Goal: Transaction & Acquisition: Purchase product/service

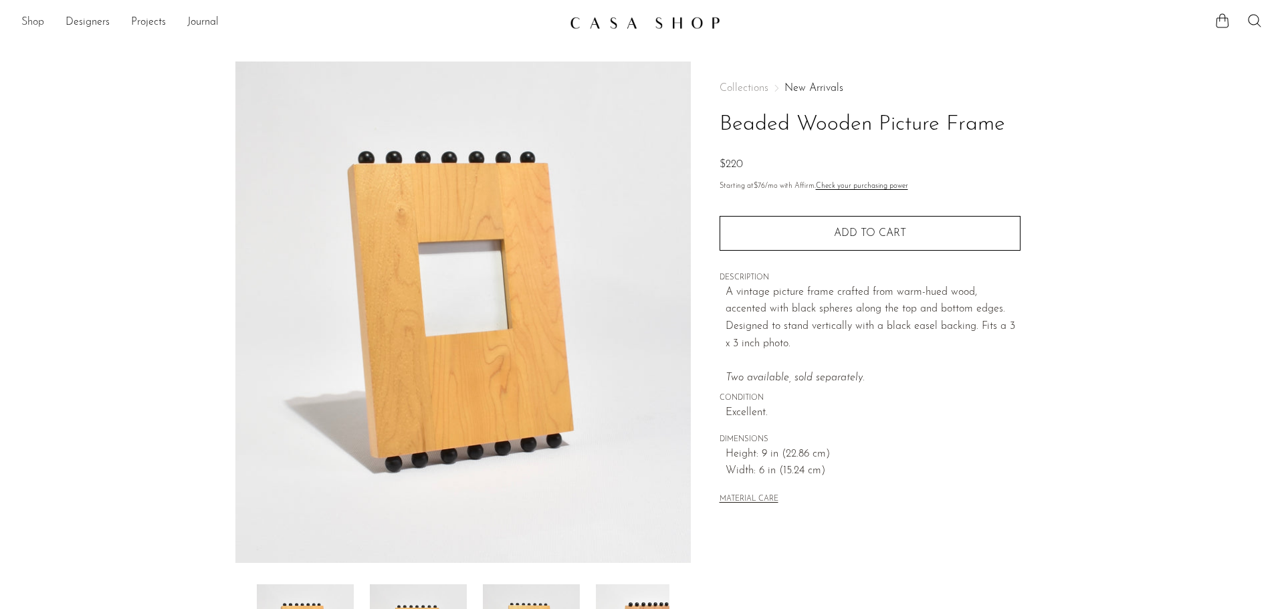
click at [28, 16] on link "Shop" at bounding box center [32, 22] width 23 height 17
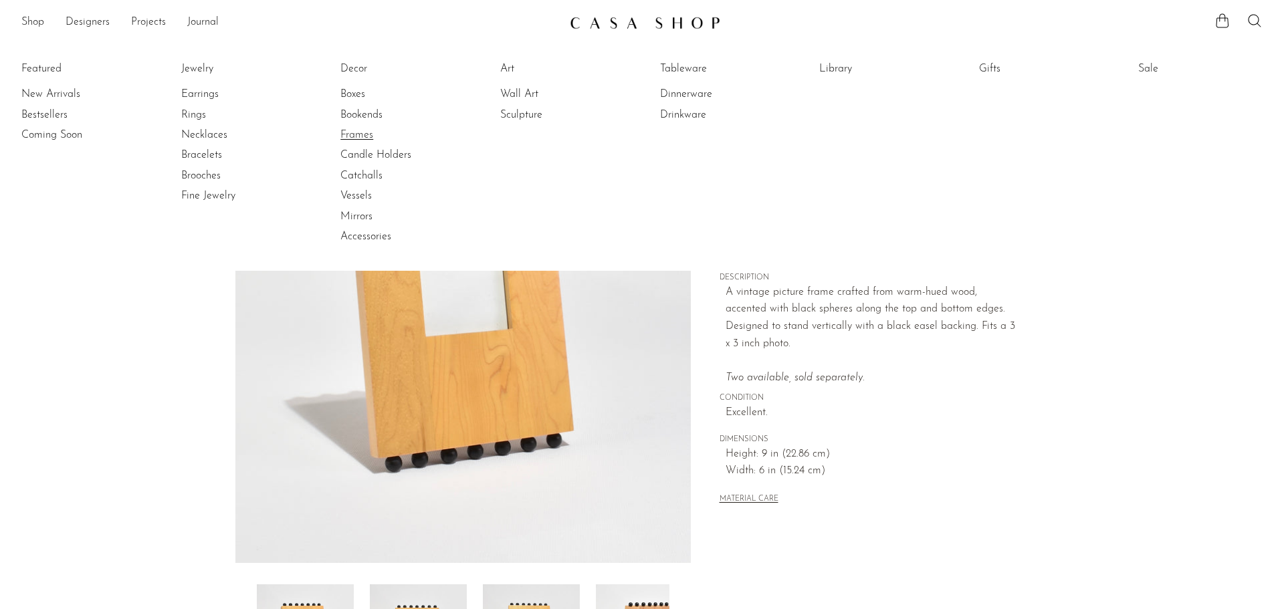
click at [356, 130] on link "Frames" at bounding box center [390, 135] width 100 height 15
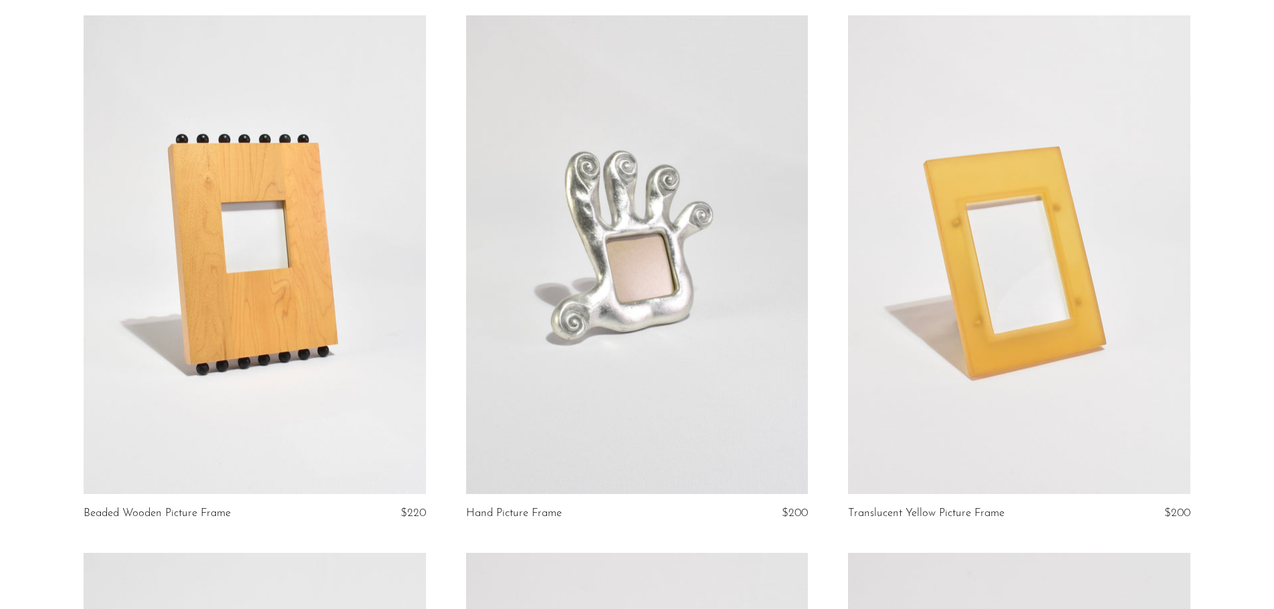
scroll to position [113, 0]
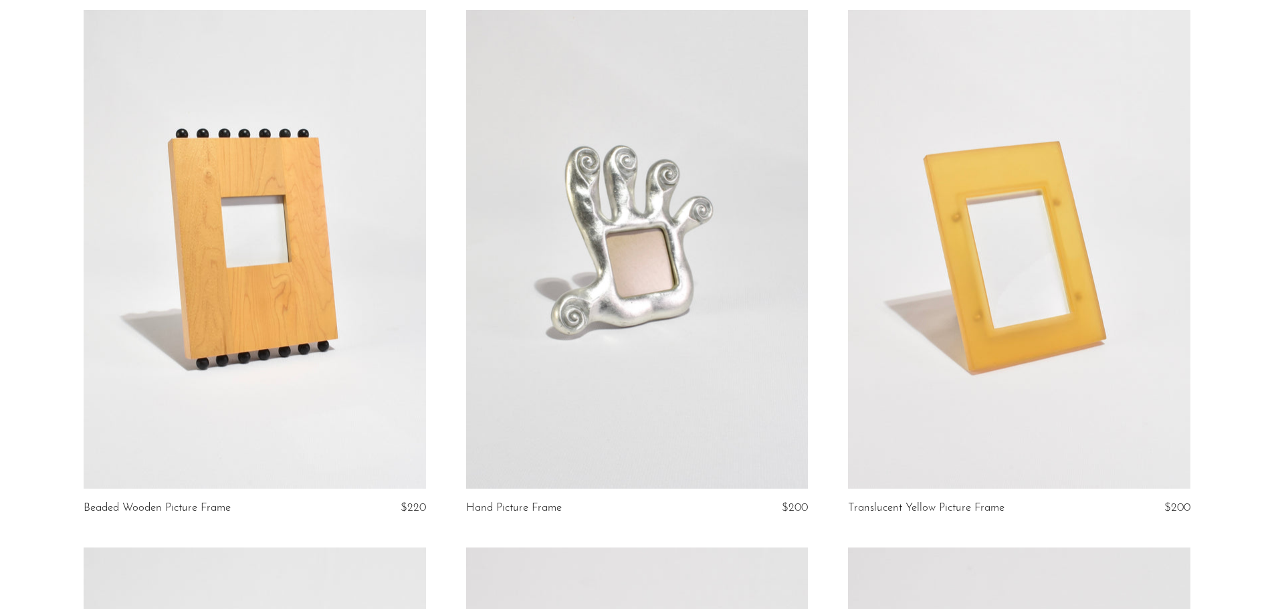
click at [625, 312] on link at bounding box center [637, 249] width 342 height 479
click at [1033, 360] on link at bounding box center [1019, 249] width 342 height 479
click at [518, 323] on link at bounding box center [637, 249] width 342 height 479
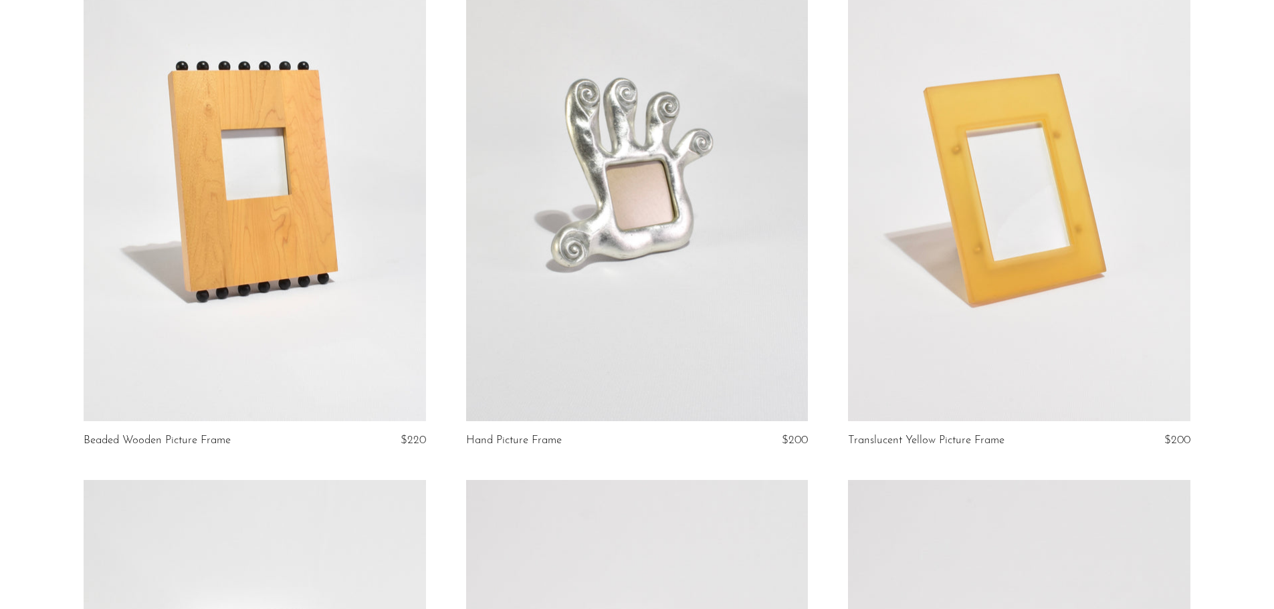
scroll to position [118, 0]
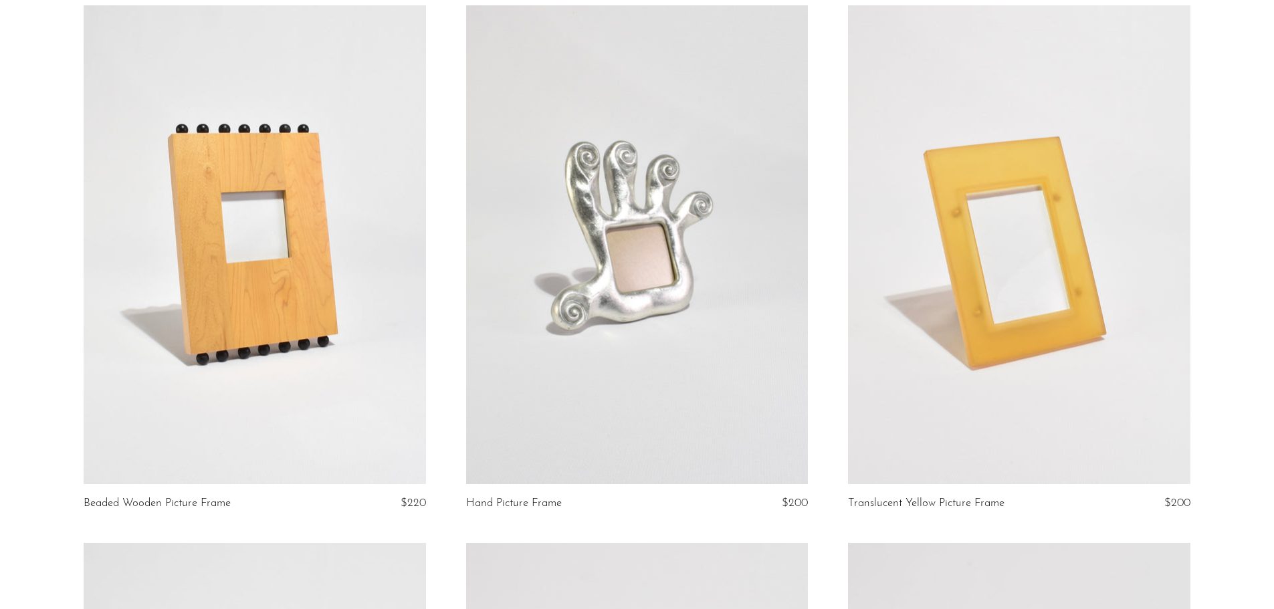
click at [302, 268] on link at bounding box center [255, 244] width 342 height 479
click at [632, 283] on link at bounding box center [637, 244] width 342 height 479
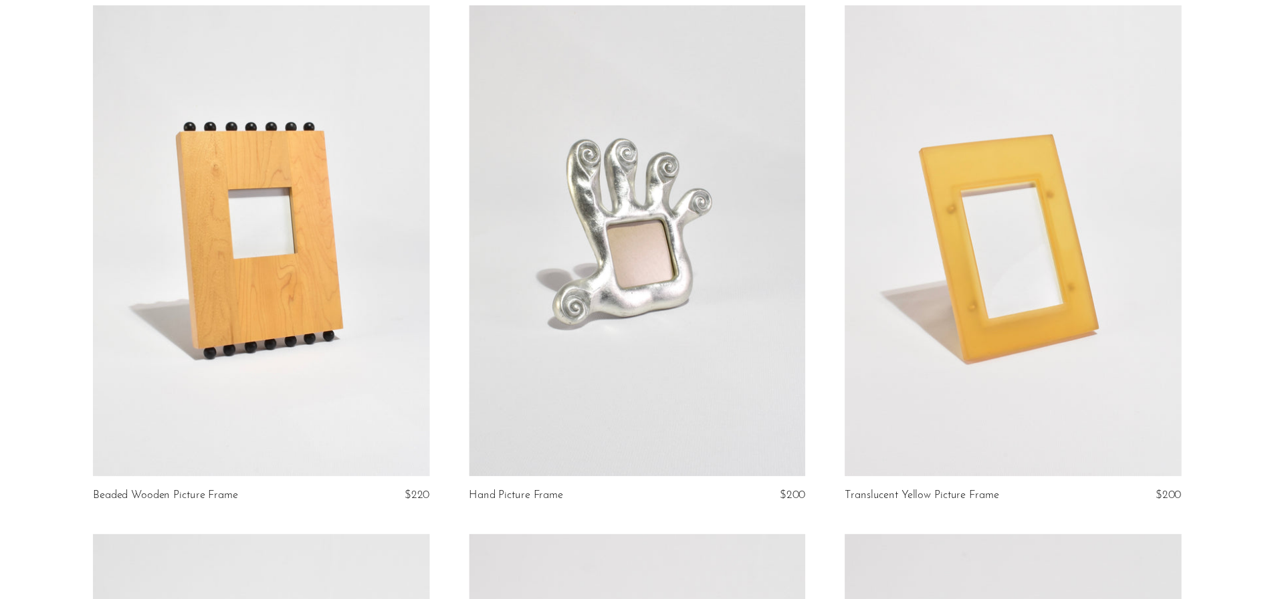
scroll to position [0, 0]
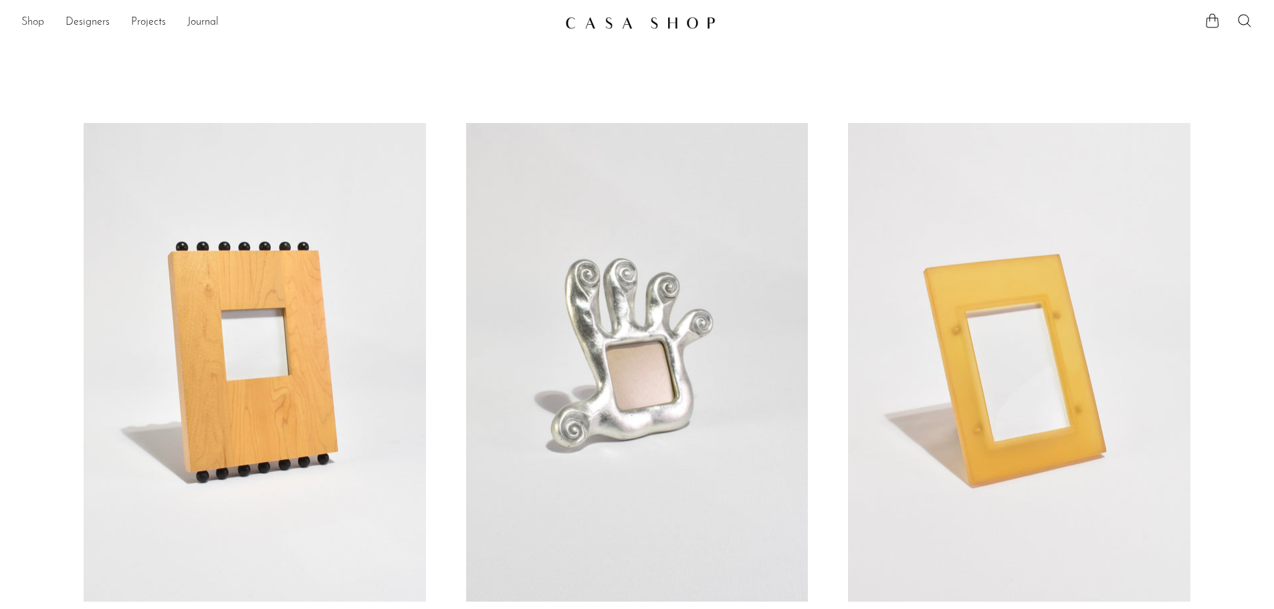
click at [28, 21] on link "Shop" at bounding box center [32, 22] width 23 height 17
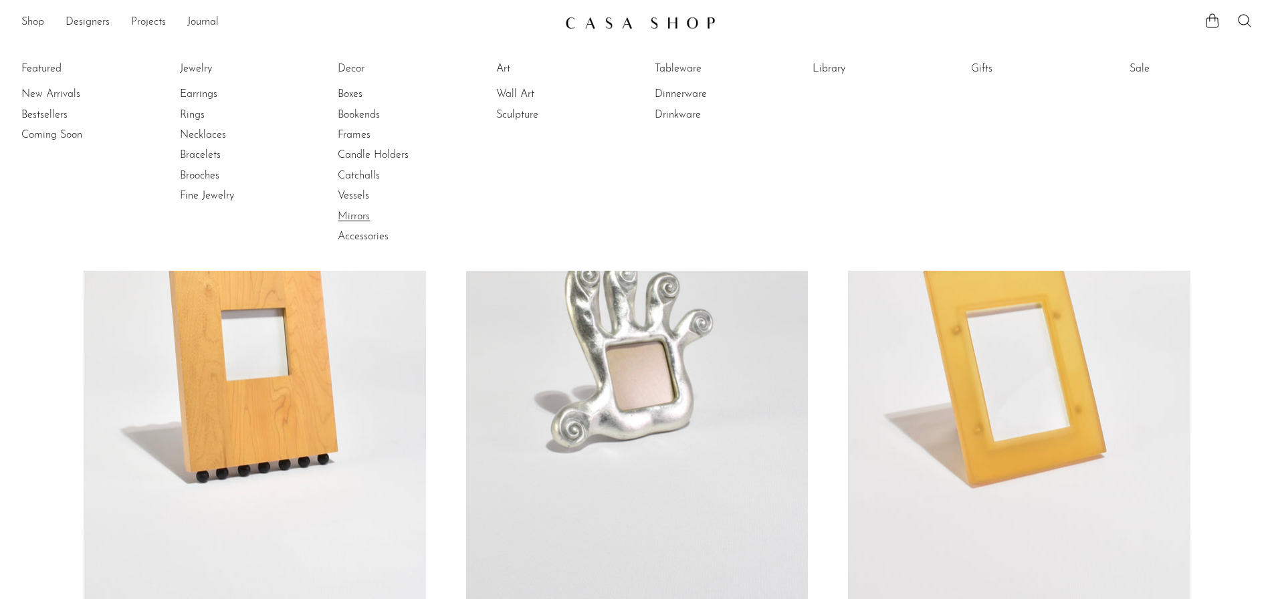
click at [347, 221] on link "Mirrors" at bounding box center [388, 216] width 100 height 15
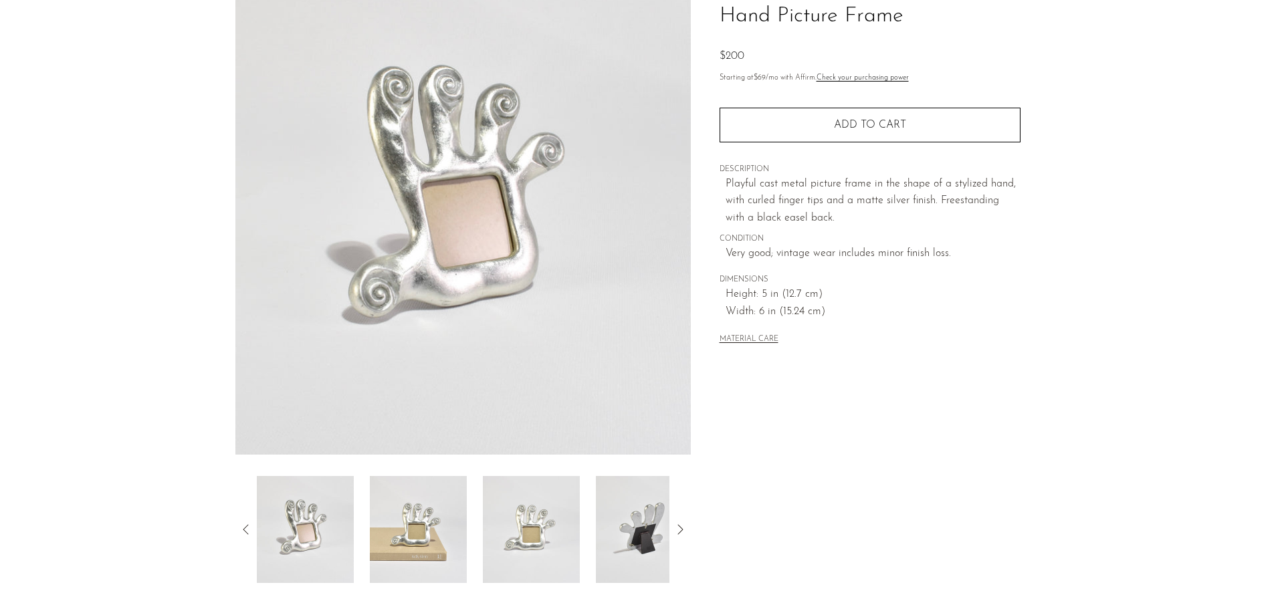
scroll to position [109, 0]
click at [435, 519] on img at bounding box center [418, 529] width 97 height 107
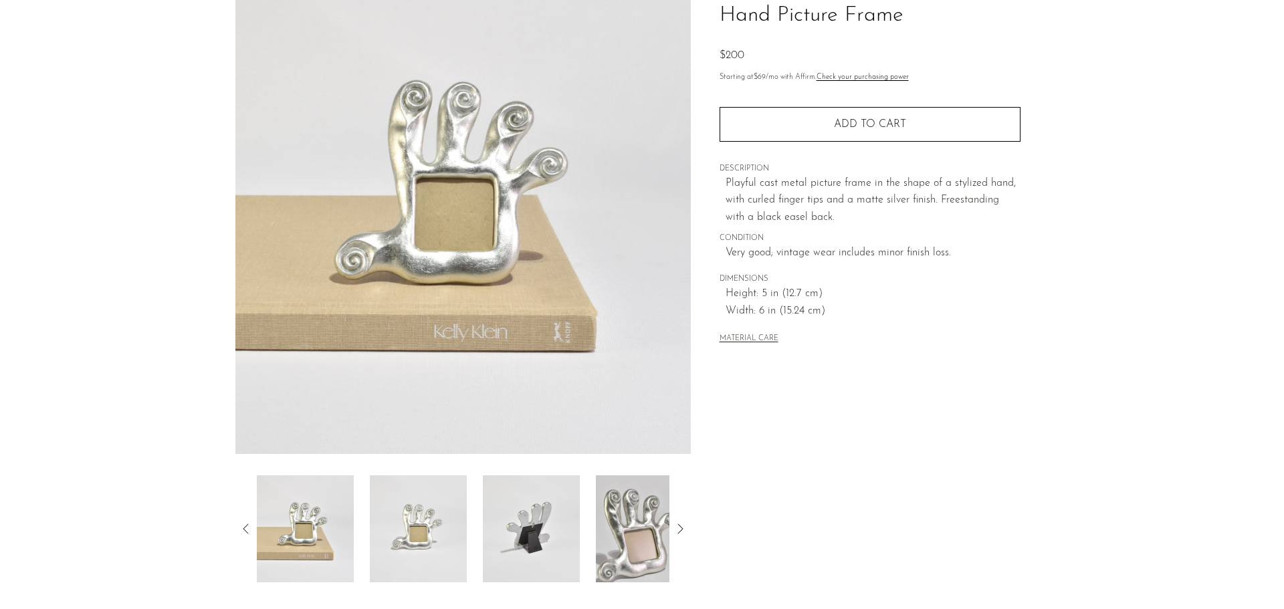
click at [441, 524] on img at bounding box center [418, 529] width 97 height 107
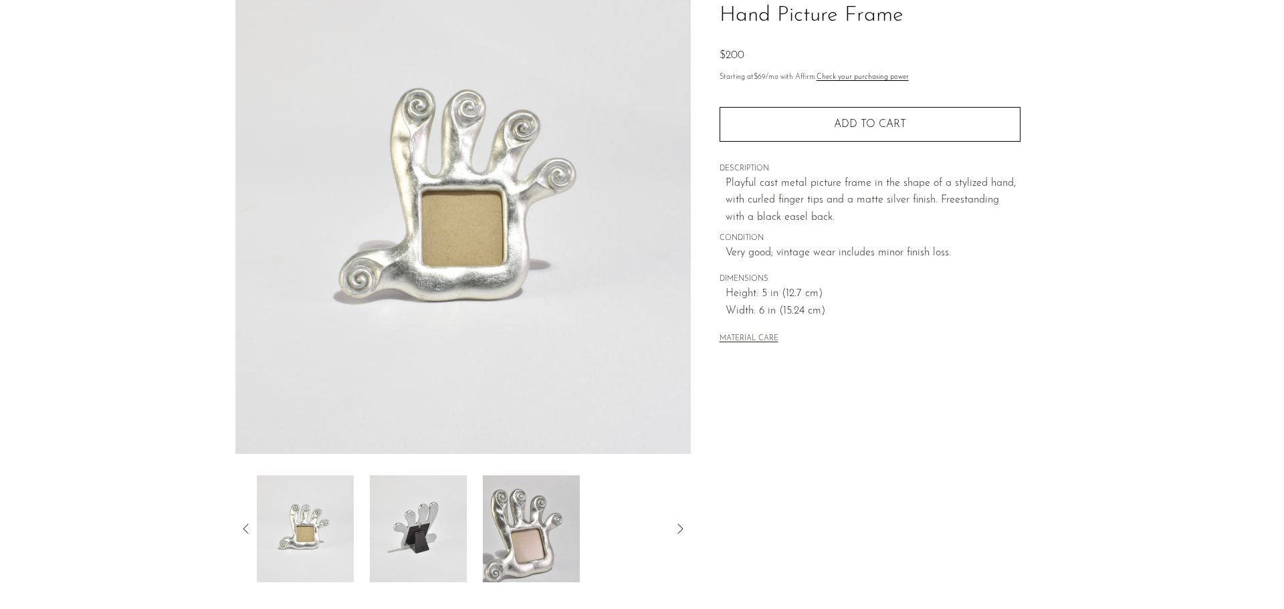
click at [554, 550] on img at bounding box center [531, 529] width 97 height 107
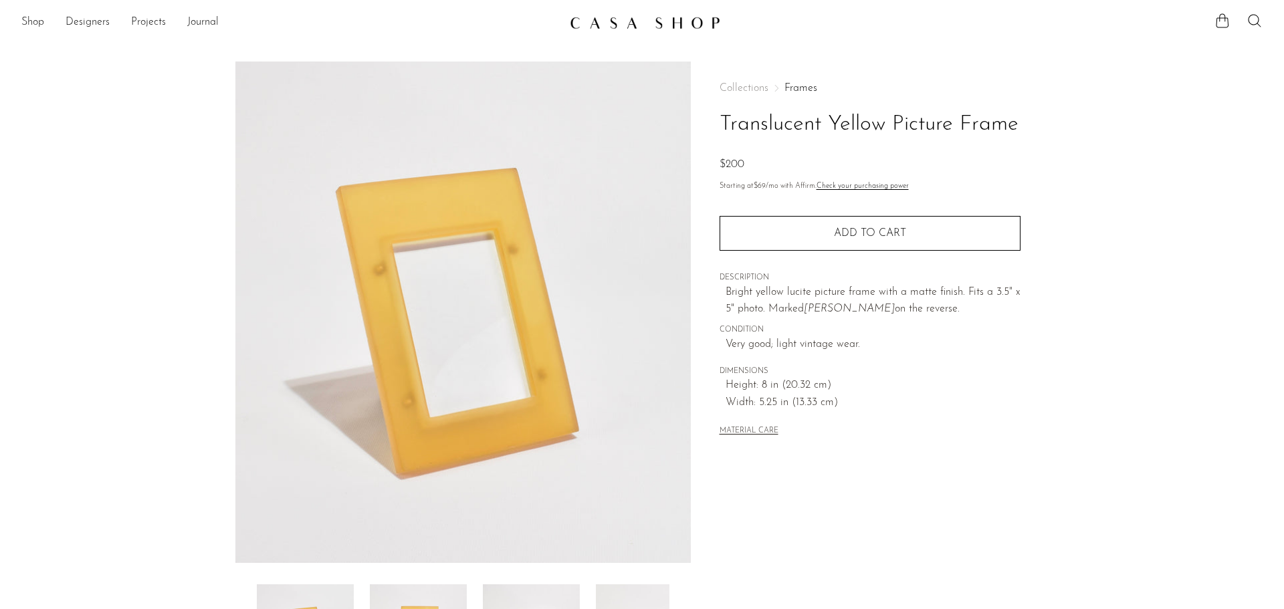
scroll to position [146, 0]
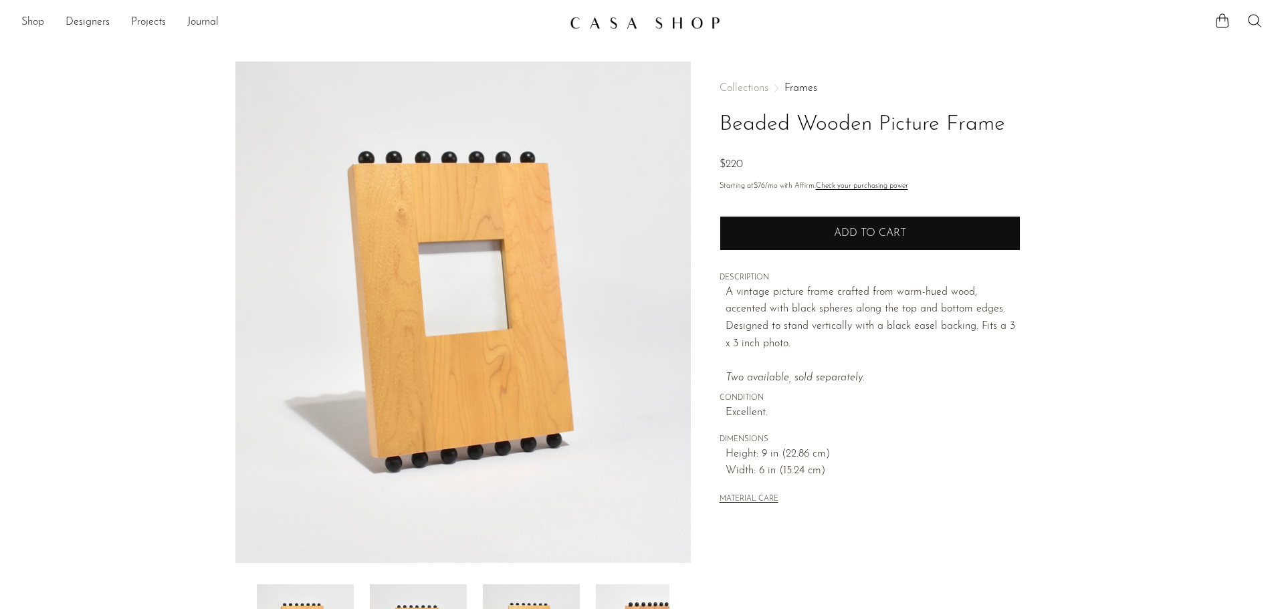
click at [850, 232] on span "Add to cart" at bounding box center [870, 233] width 72 height 11
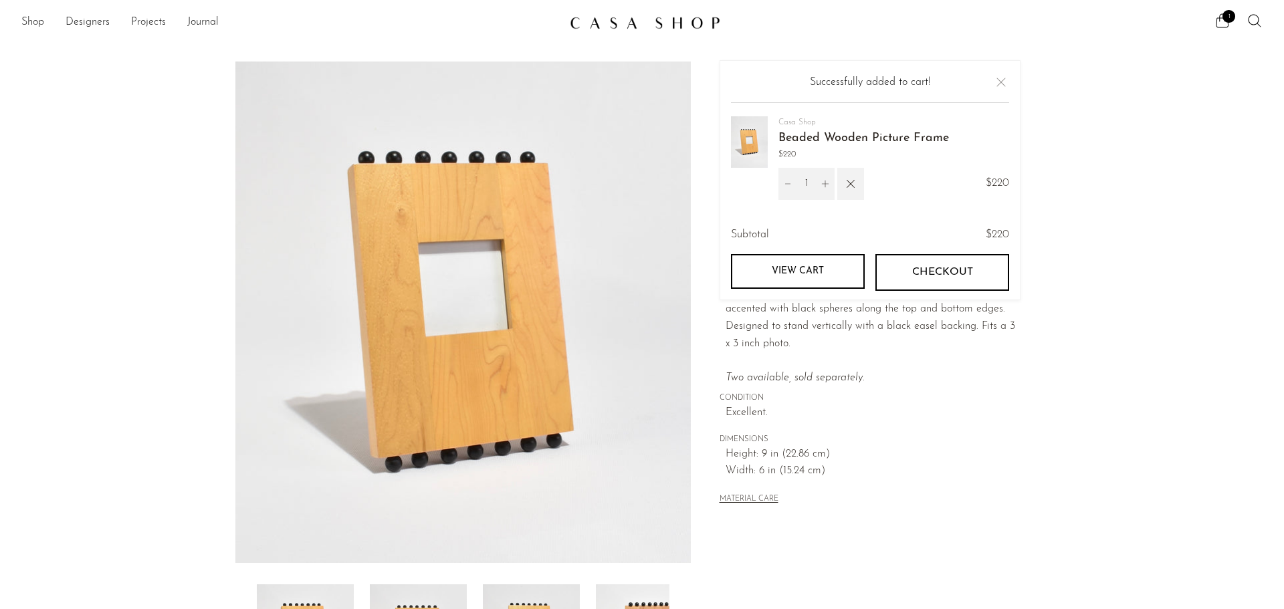
click at [102, 188] on section "Beaded Wooden Picture Frame $220" at bounding box center [642, 377] width 1284 height 630
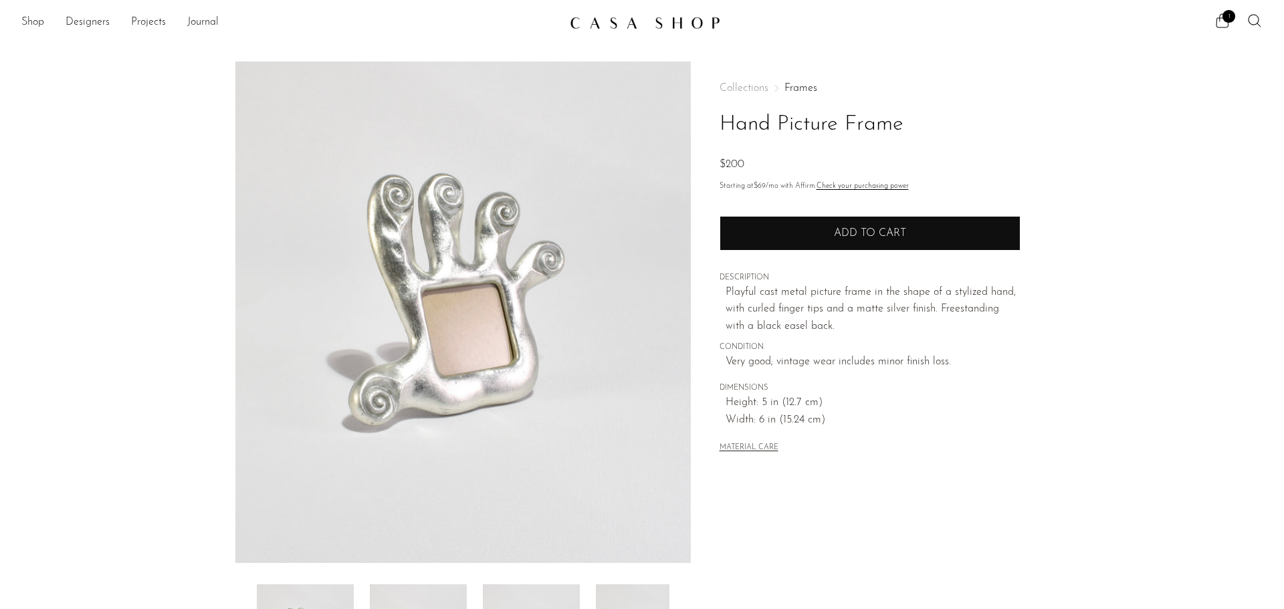
click at [856, 230] on span "Add to cart" at bounding box center [870, 233] width 72 height 11
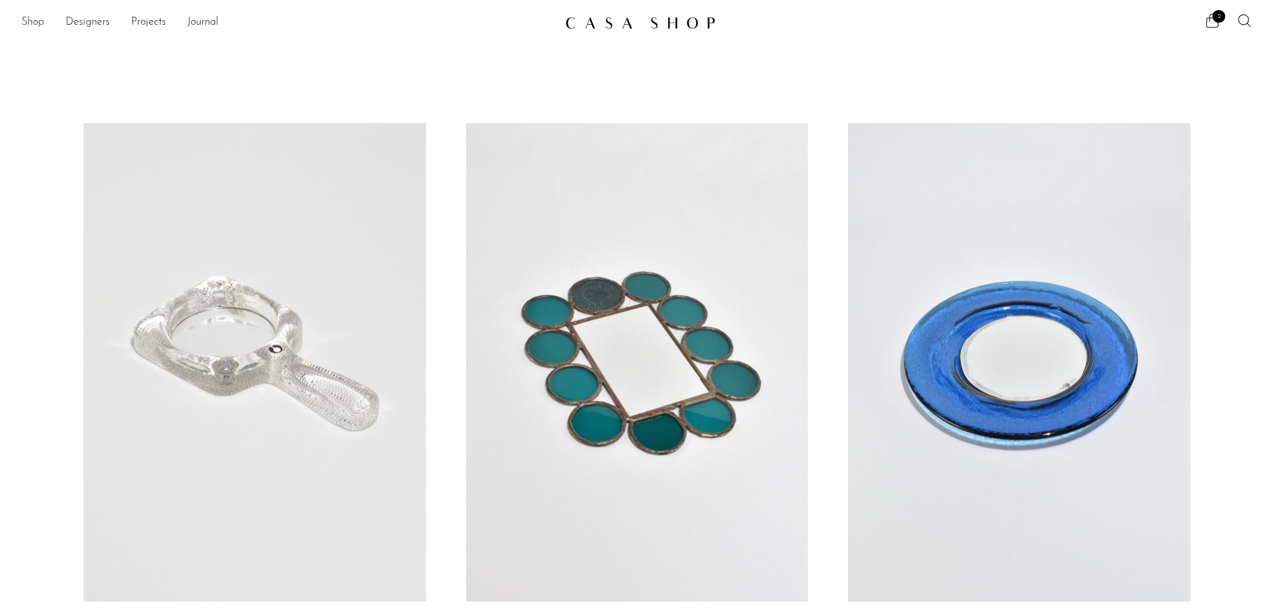
click at [33, 18] on link "Shop" at bounding box center [32, 22] width 23 height 17
